Goal: Task Accomplishment & Management: Manage account settings

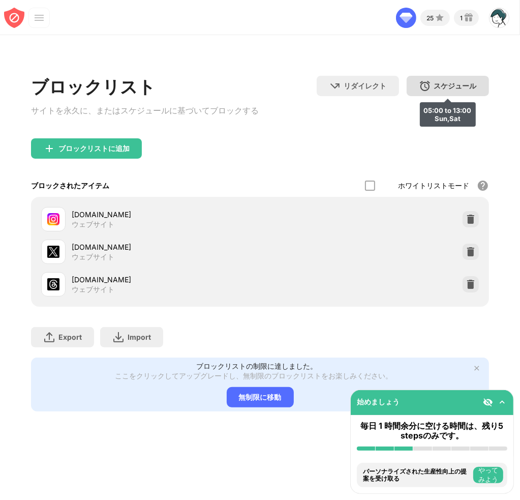
click at [433, 84] on div "スケジュール 05:00 to 13:00 Sun,Sat" at bounding box center [448, 86] width 82 height 20
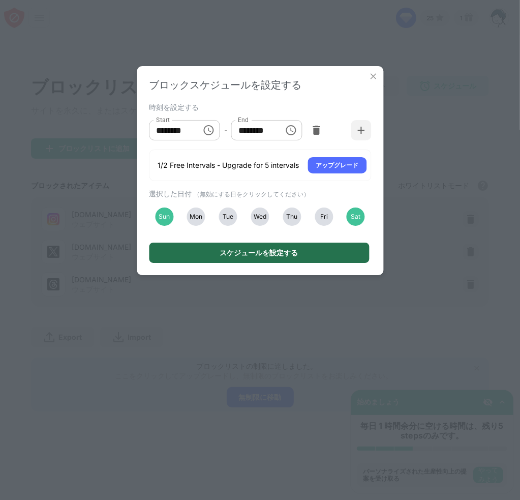
click at [258, 257] on div "スケジュールを設定する" at bounding box center [259, 253] width 78 height 8
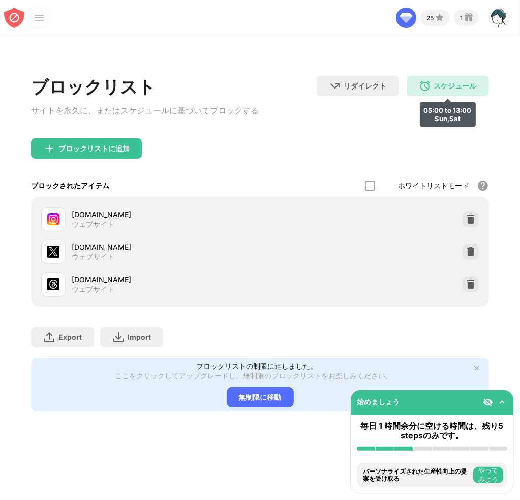
click at [435, 85] on div "スケジュール" at bounding box center [455, 86] width 43 height 10
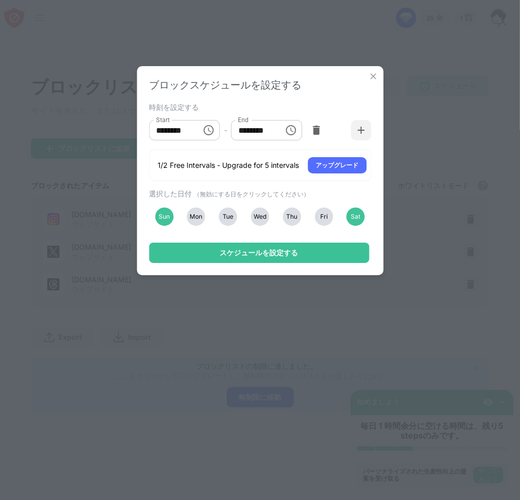
click at [209, 132] on icon "Choose time, selected time is 5:00 AM" at bounding box center [209, 130] width 12 height 12
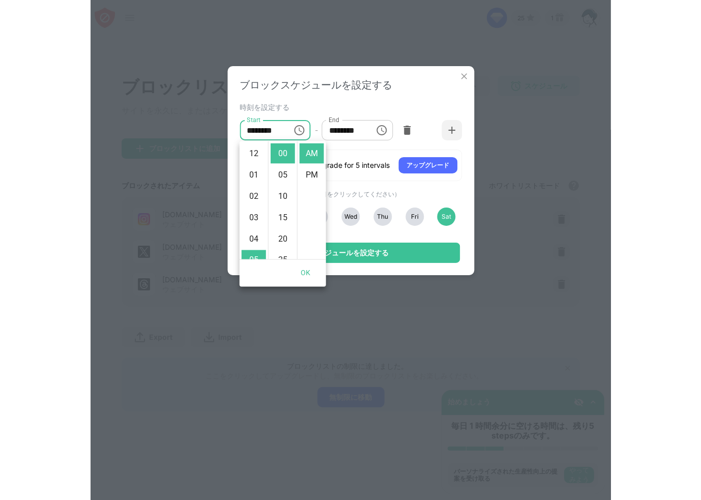
scroll to position [107, 0]
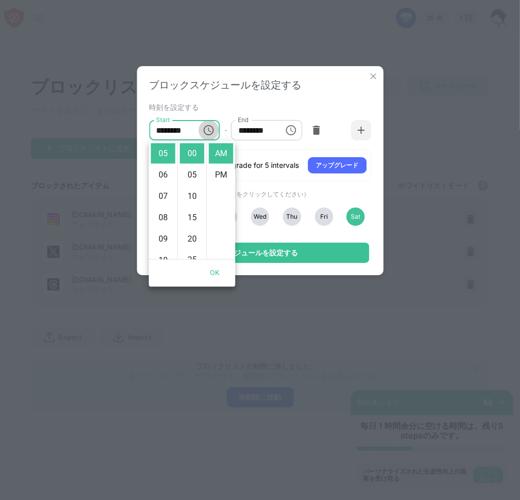
click at [209, 132] on icon "Choose time, selected time is 5:00 AM" at bounding box center [209, 130] width 12 height 12
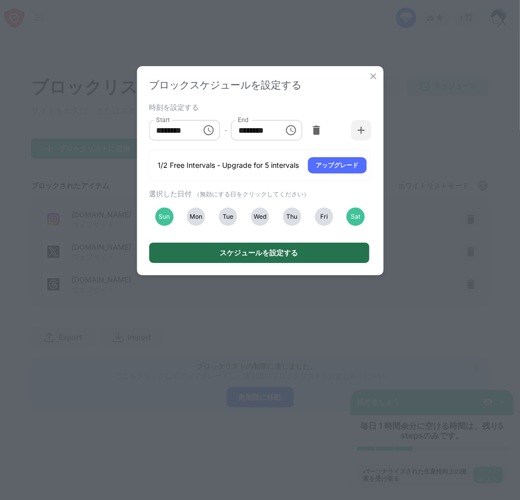
click at [214, 252] on div "スケジュールを設定する" at bounding box center [259, 253] width 220 height 20
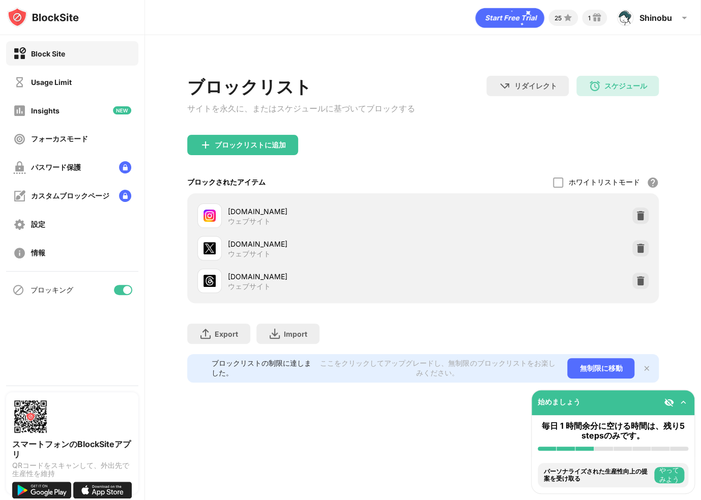
click at [117, 290] on div at bounding box center [123, 290] width 18 height 10
click at [123, 290] on div at bounding box center [123, 290] width 18 height 10
click at [115, 58] on div "Block Site" at bounding box center [72, 53] width 132 height 24
click at [520, 85] on div "スケジュール" at bounding box center [625, 86] width 43 height 10
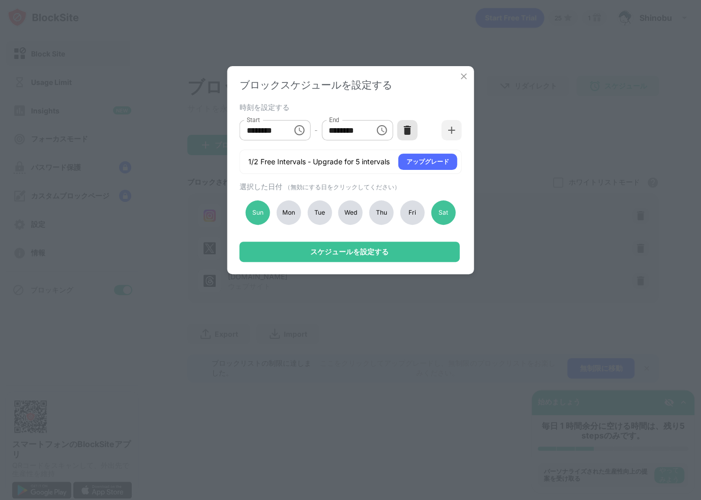
click at [404, 131] on img at bounding box center [407, 130] width 10 height 10
